Goal: Find specific page/section: Find specific page/section

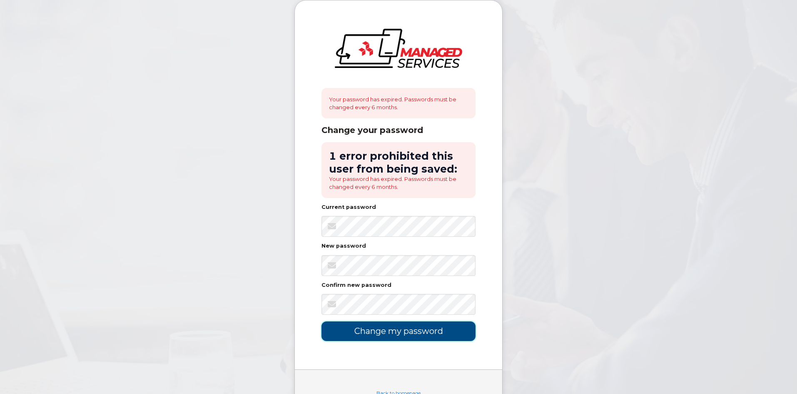
click at [403, 330] on input "Change my password" at bounding box center [399, 331] width 154 height 20
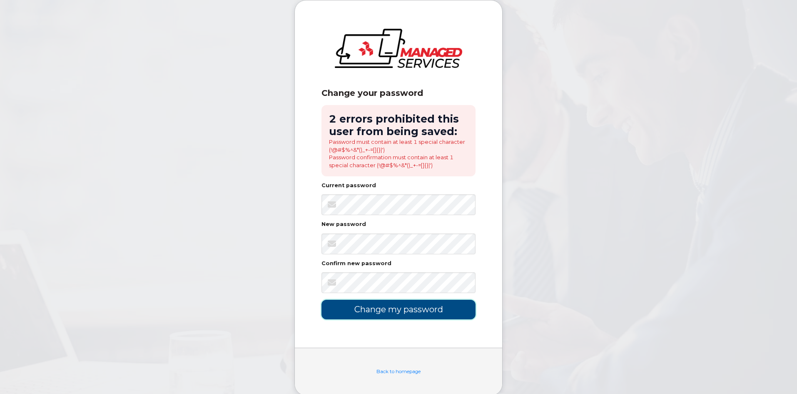
click at [418, 309] on input "Change my password" at bounding box center [399, 310] width 154 height 20
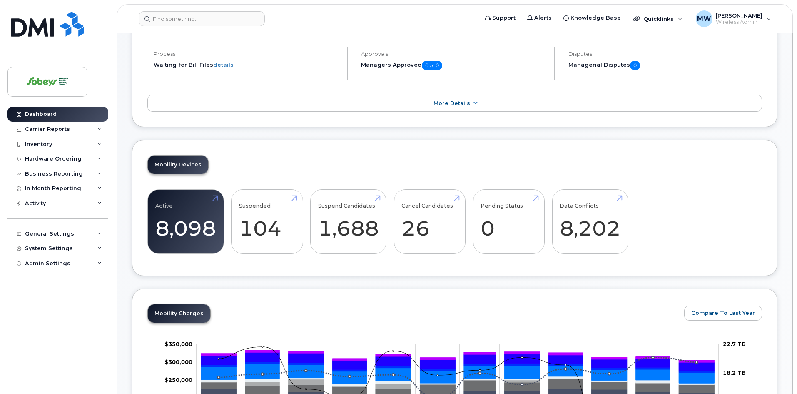
scroll to position [63, 0]
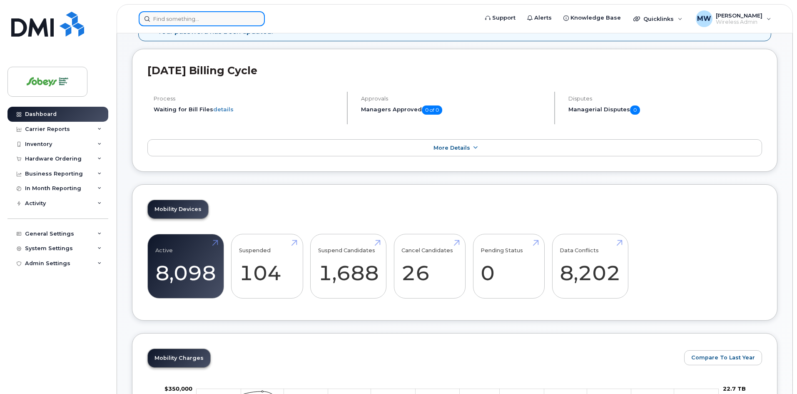
click at [166, 21] on input at bounding box center [202, 18] width 126 height 15
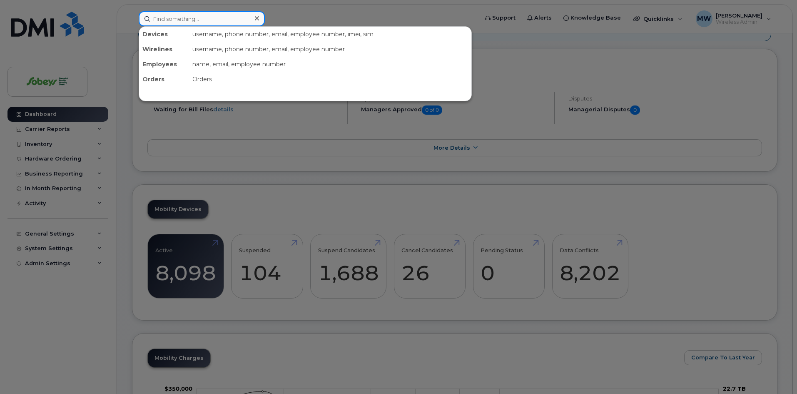
paste input "Sabean"
type input "Sabean"
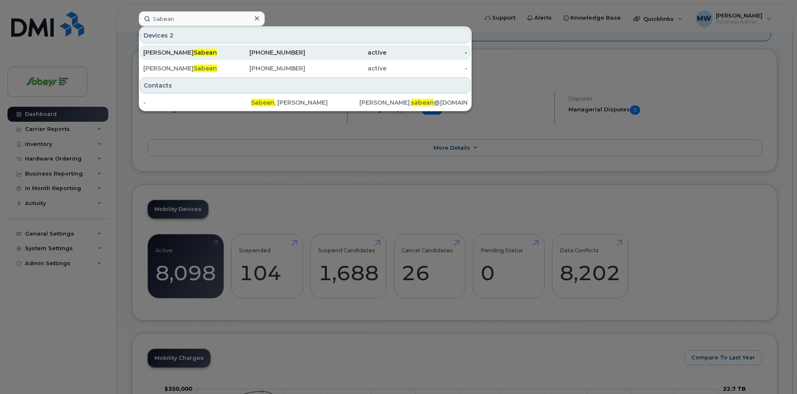
click at [154, 52] on div "Rodney Sabean" at bounding box center [183, 52] width 81 height 8
